Goal: Check status: Check status

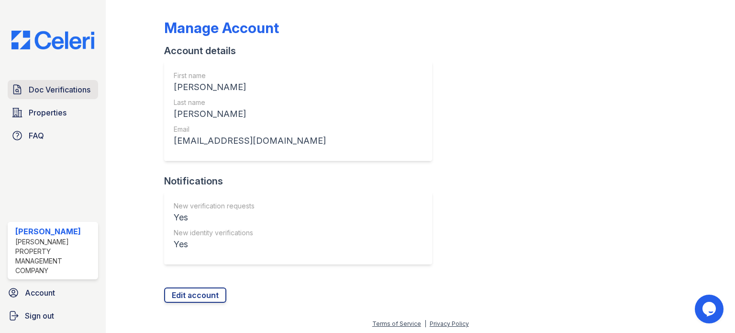
click at [61, 84] on span "Doc Verifications" at bounding box center [60, 89] width 62 height 11
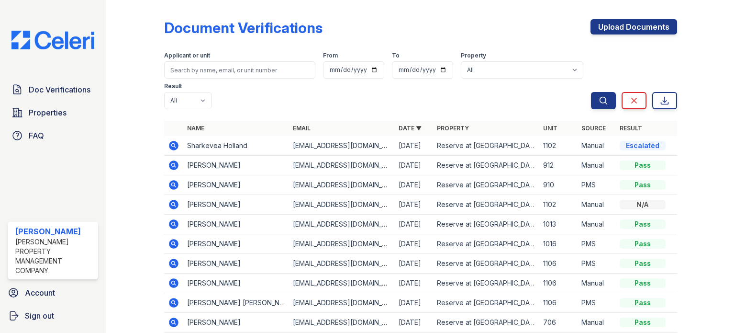
click at [170, 143] on icon at bounding box center [174, 146] width 10 height 10
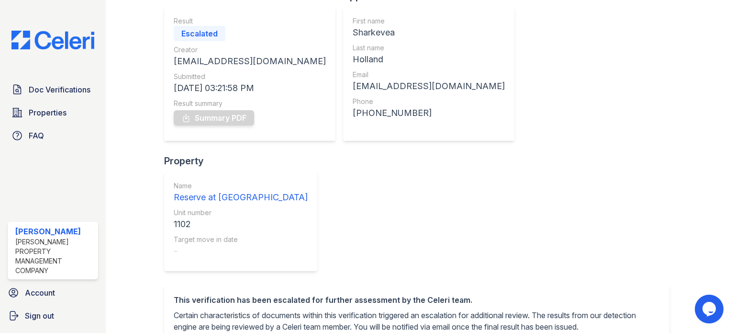
scroll to position [129, 0]
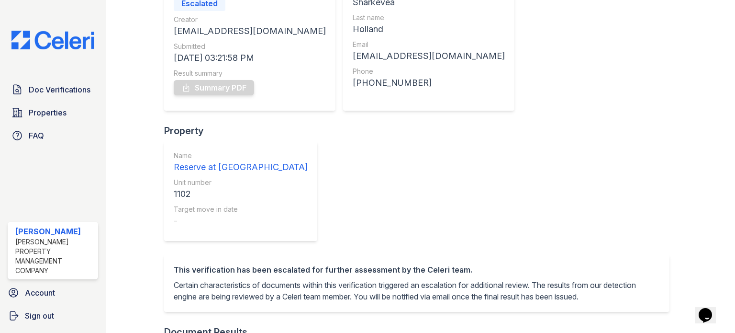
scroll to position [129, 0]
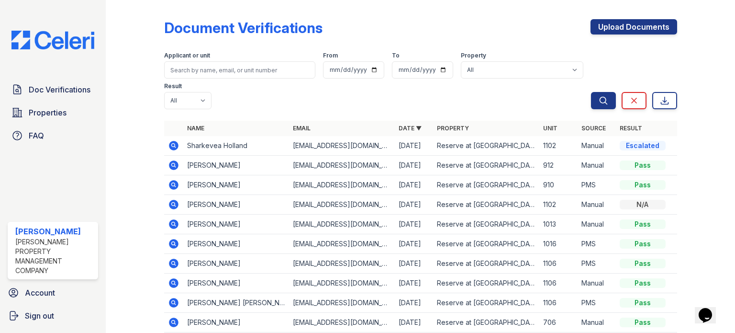
click at [172, 146] on icon at bounding box center [173, 145] width 2 height 2
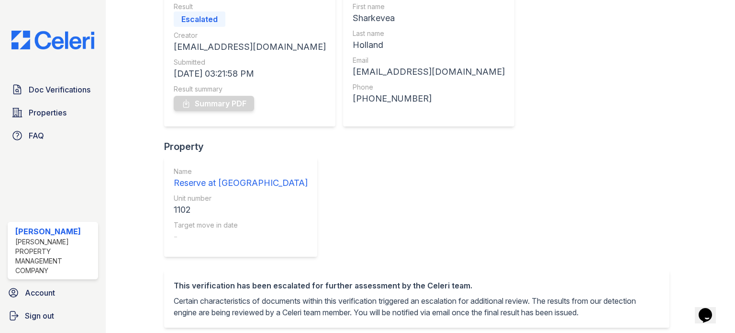
scroll to position [129, 0]
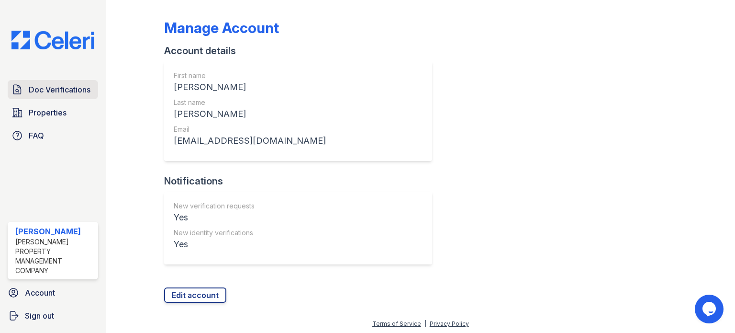
click at [38, 88] on span "Doc Verifications" at bounding box center [60, 89] width 62 height 11
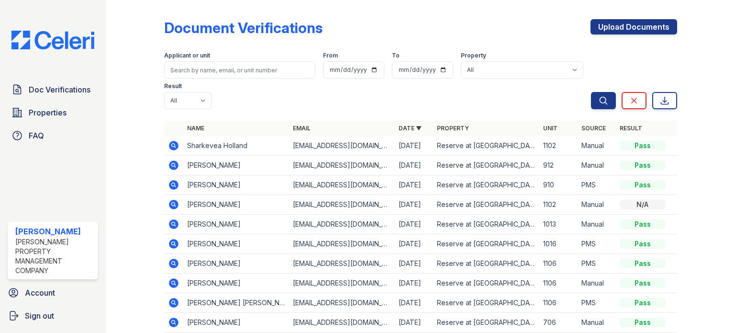
click at [174, 142] on icon at bounding box center [174, 146] width 10 height 10
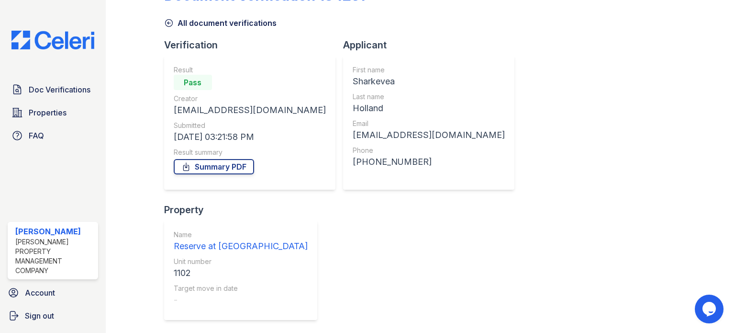
scroll to position [47, 0]
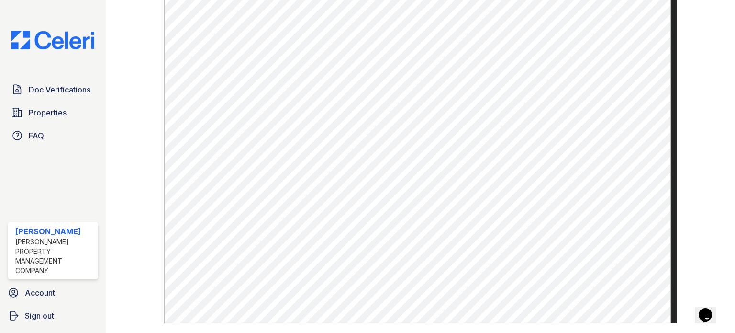
scroll to position [515, 0]
